Goal: Information Seeking & Learning: Check status

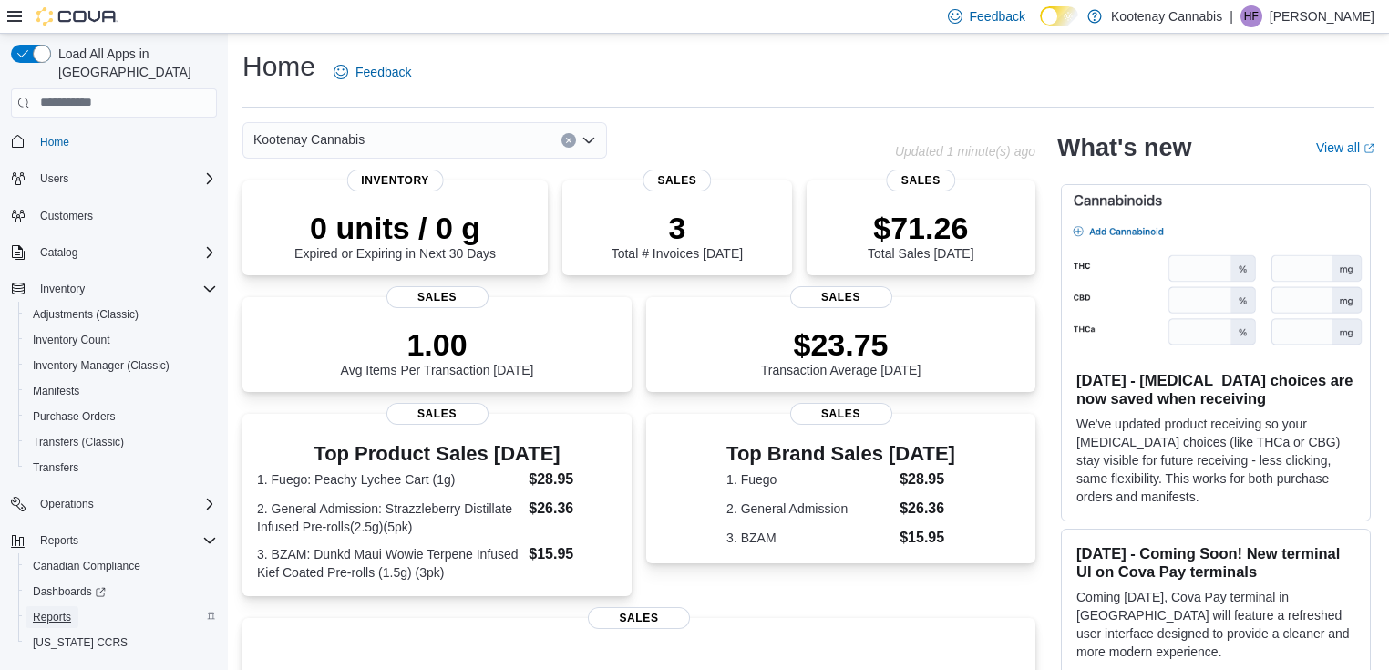
click at [59, 610] on span "Reports" at bounding box center [52, 617] width 38 height 15
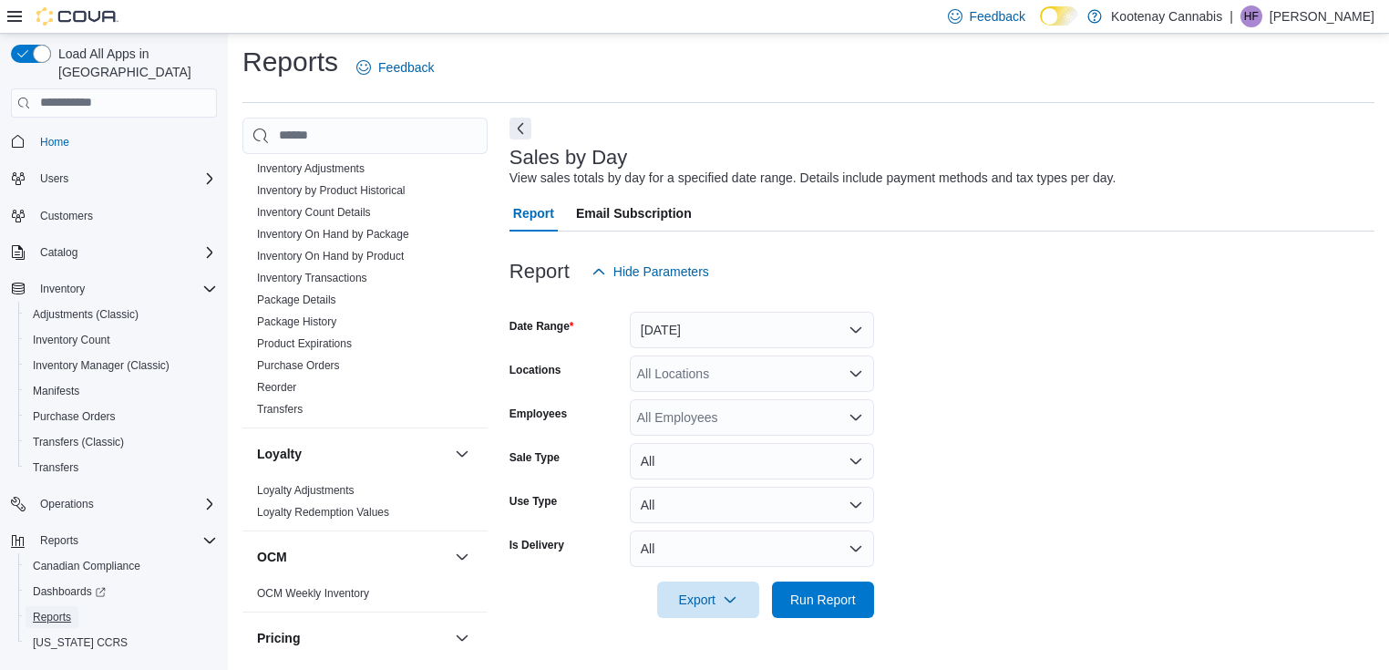
scroll to position [1190, 0]
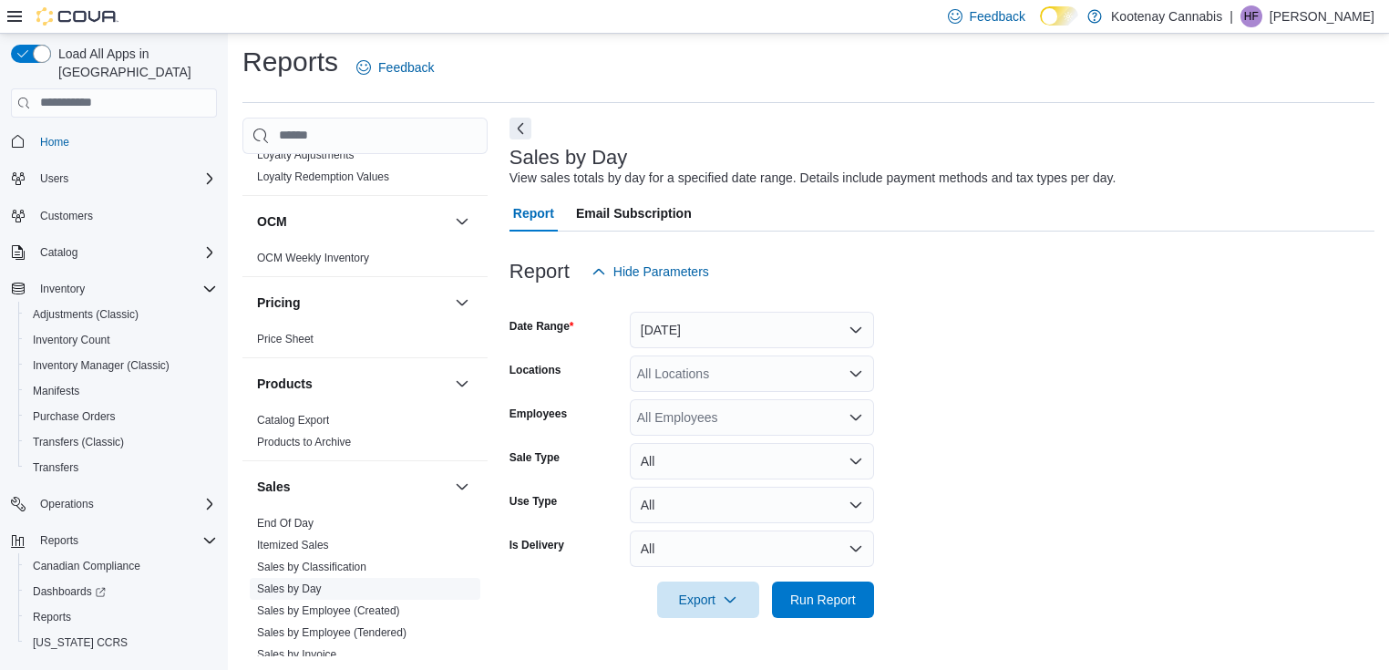
click at [289, 582] on link "Sales by Day" at bounding box center [289, 588] width 65 height 13
click at [830, 375] on div "All Locations" at bounding box center [752, 373] width 244 height 36
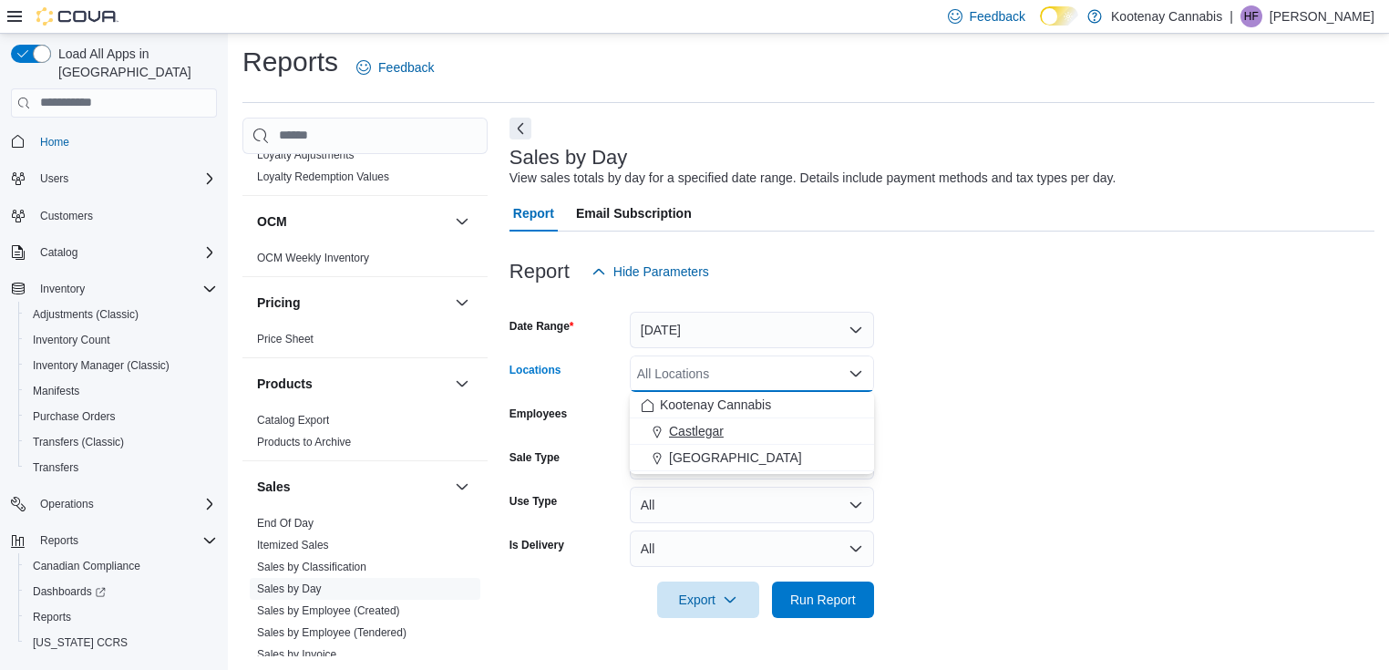
click at [714, 434] on span "Castlegar" at bounding box center [696, 431] width 55 height 18
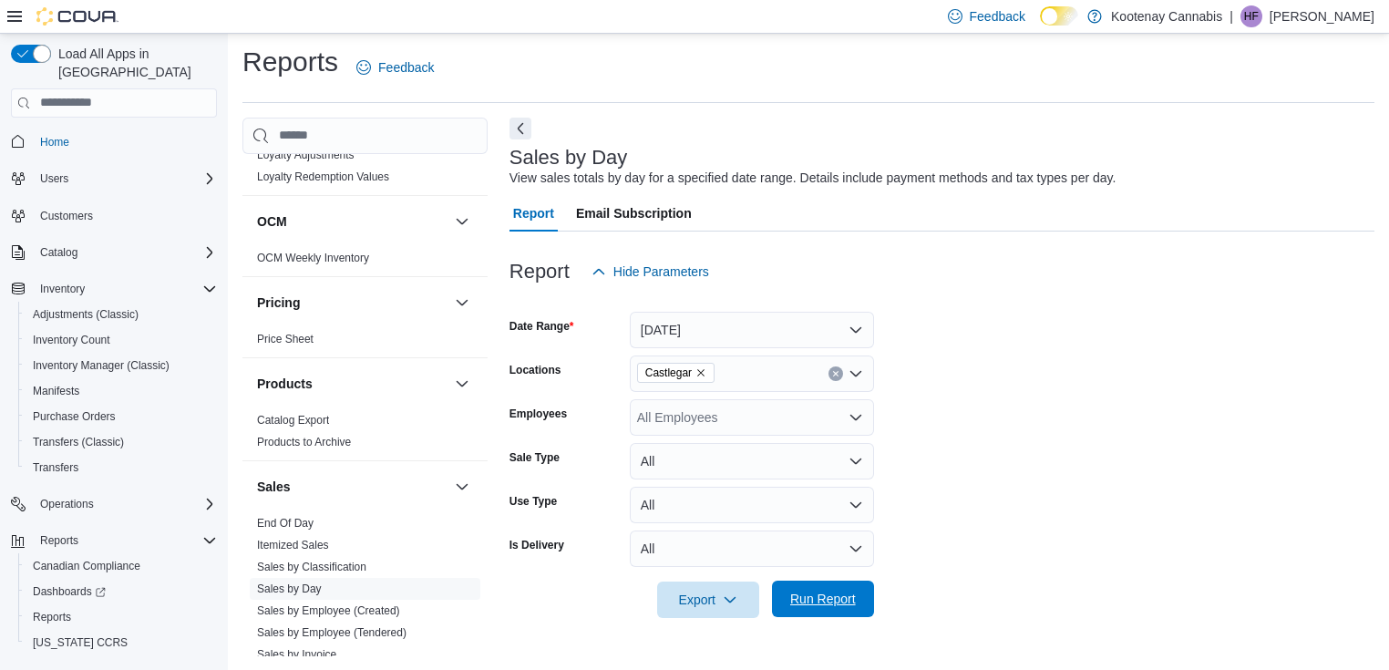
click at [832, 605] on span "Run Report" at bounding box center [823, 599] width 66 height 18
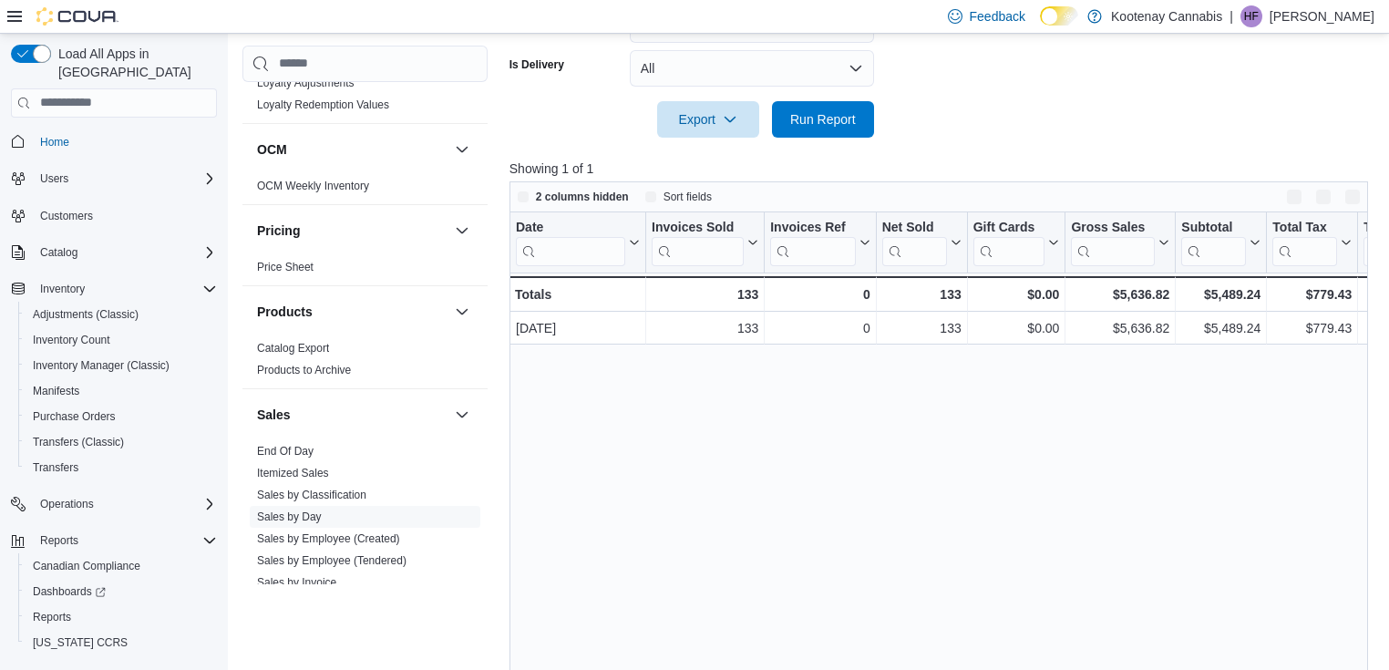
scroll to position [515, 0]
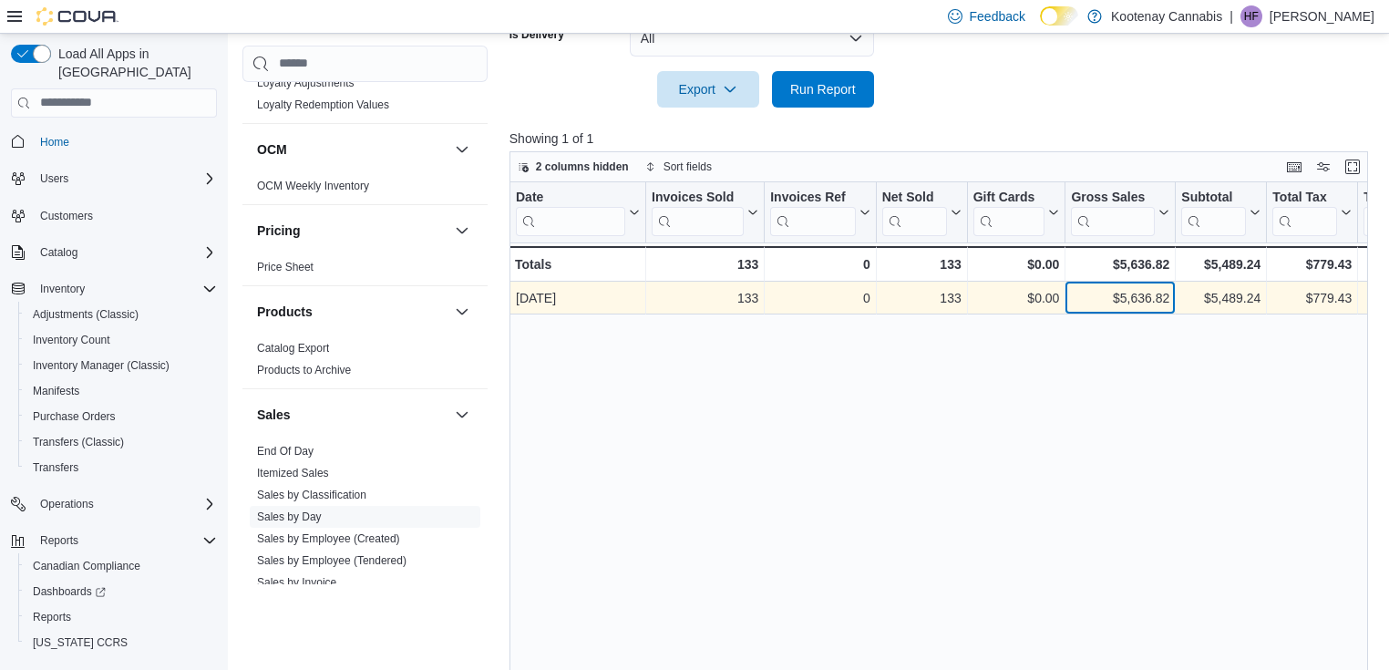
click at [1137, 297] on div "$5,636.82" at bounding box center [1120, 298] width 98 height 22
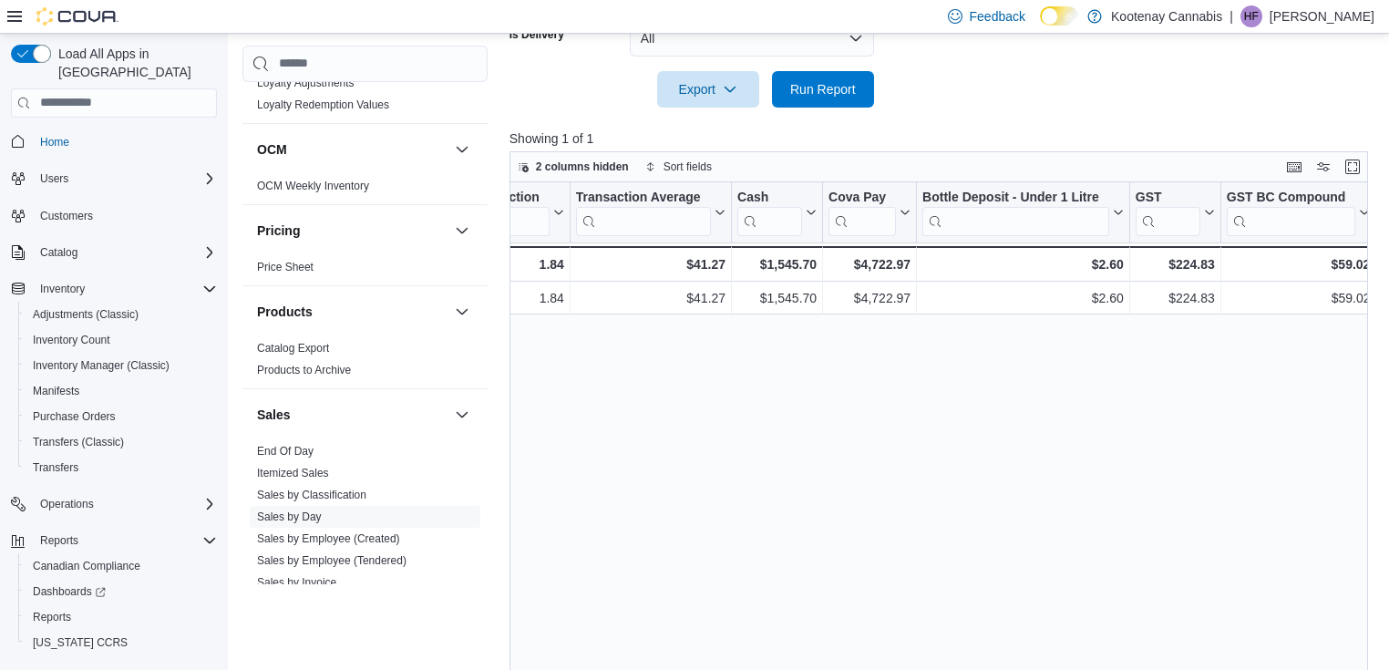
scroll to position [0, 1776]
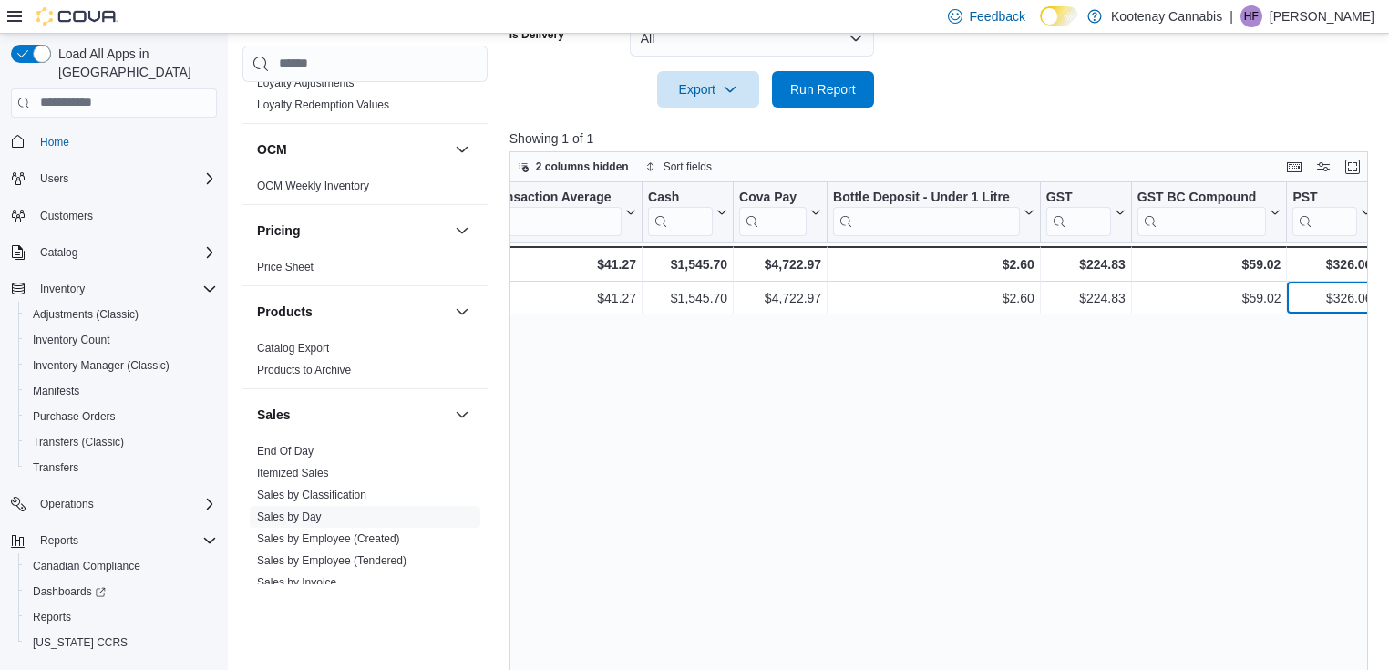
scroll to position [5, 0]
